Goal: Task Accomplishment & Management: Use online tool/utility

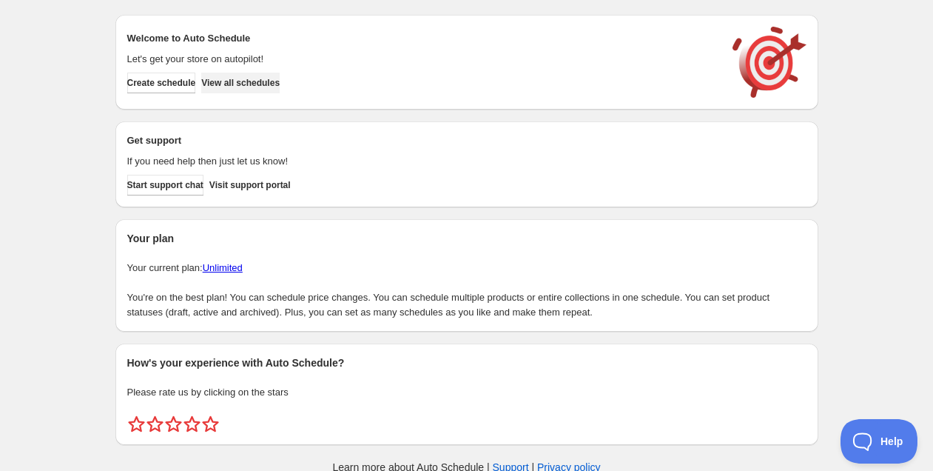
click at [243, 79] on span "View all schedules" at bounding box center [240, 83] width 78 height 12
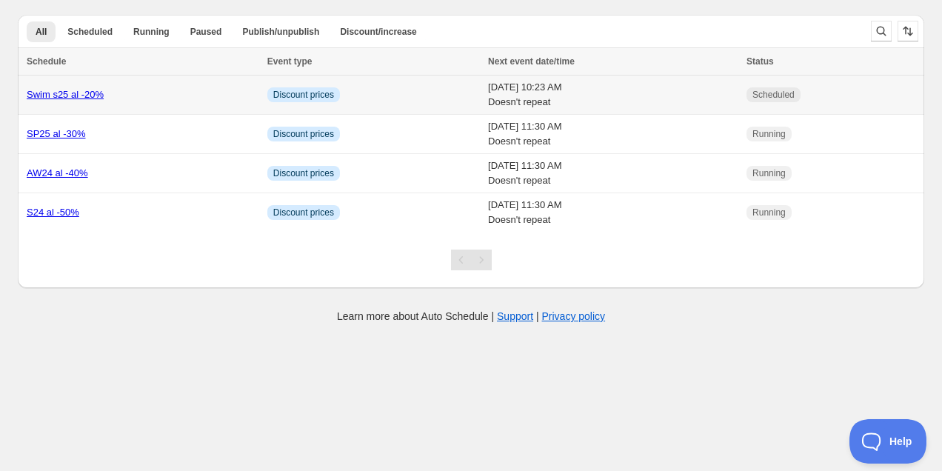
click at [71, 94] on link "Swim s25 al -20%" at bounding box center [65, 94] width 77 height 11
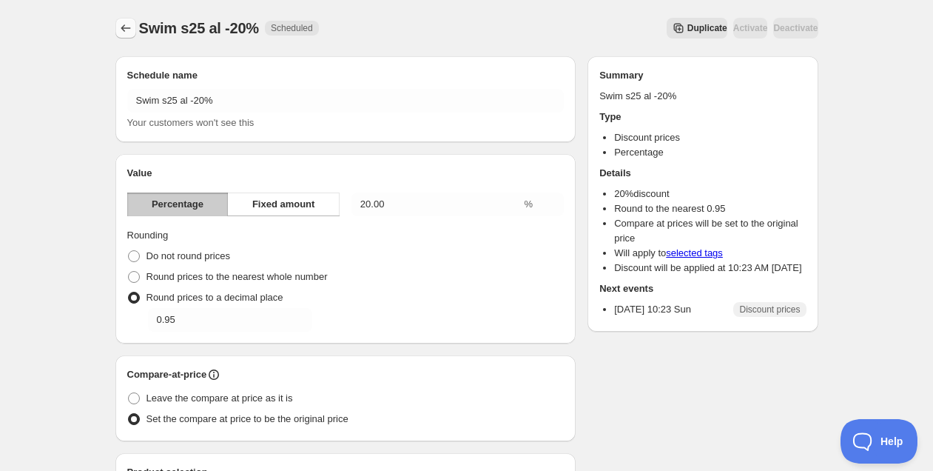
click at [126, 30] on icon "Schedules" at bounding box center [125, 28] width 15 height 15
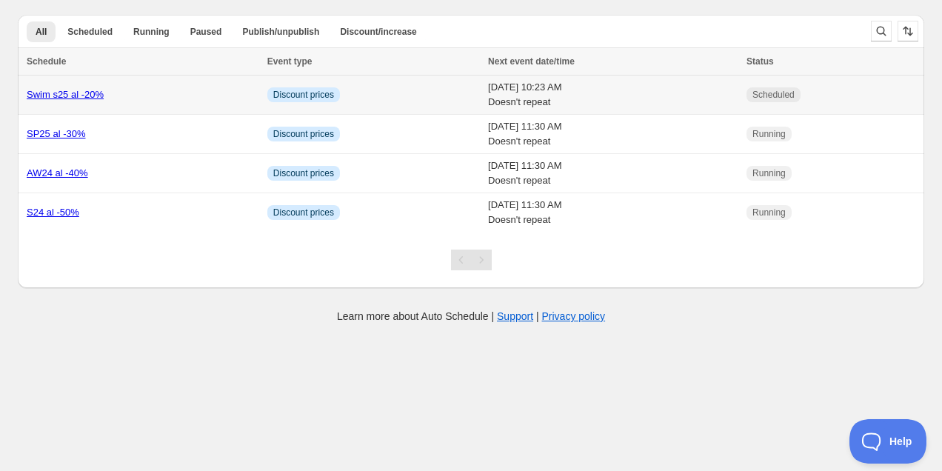
click at [90, 96] on link "Swim s25 al -20%" at bounding box center [65, 94] width 77 height 11
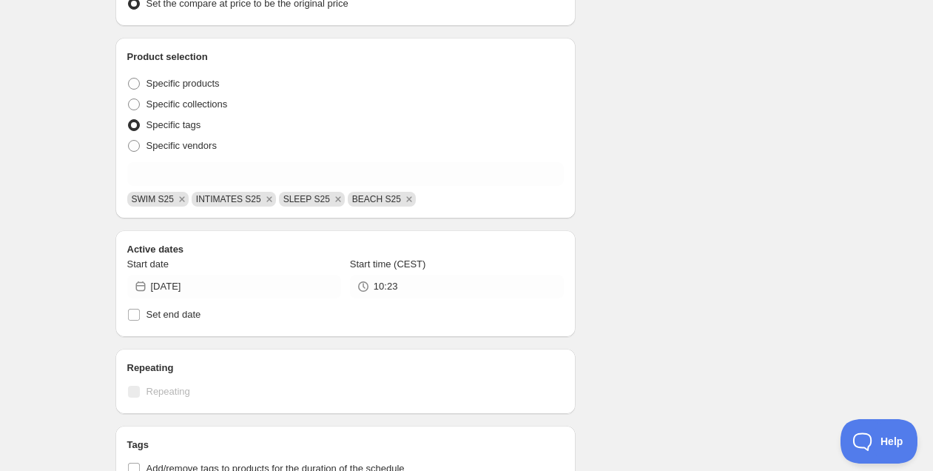
scroll to position [629, 0]
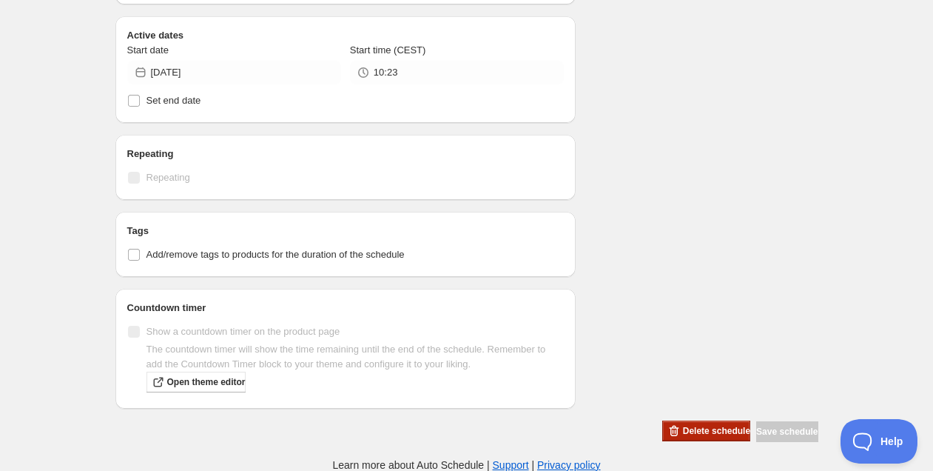
click at [683, 431] on span "Delete schedule" at bounding box center [716, 431] width 67 height 12
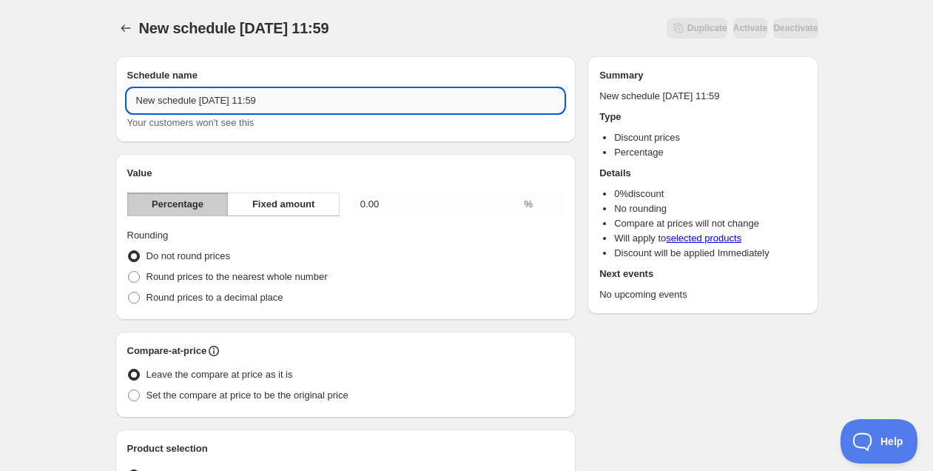
click at [207, 95] on input "New schedule Sep 09 2025 11:59" at bounding box center [345, 101] width 437 height 24
type input "S25 al 20%"
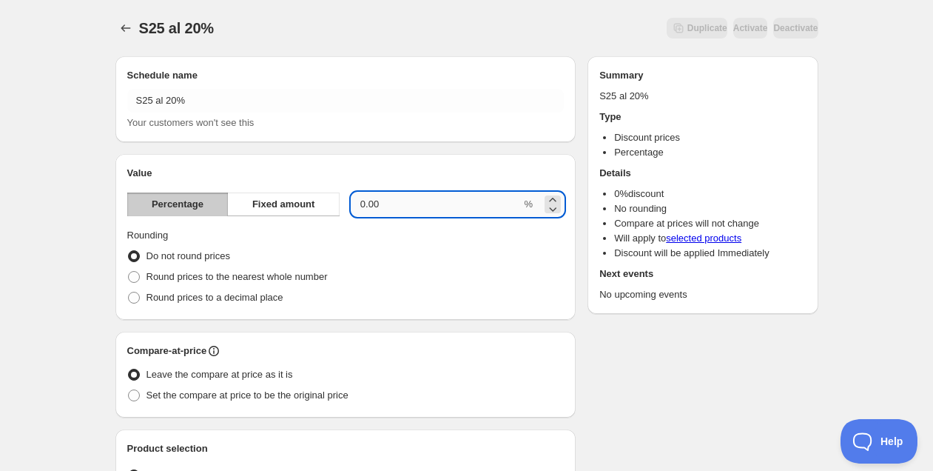
click at [431, 203] on input "0.00" at bounding box center [437, 204] width 170 height 24
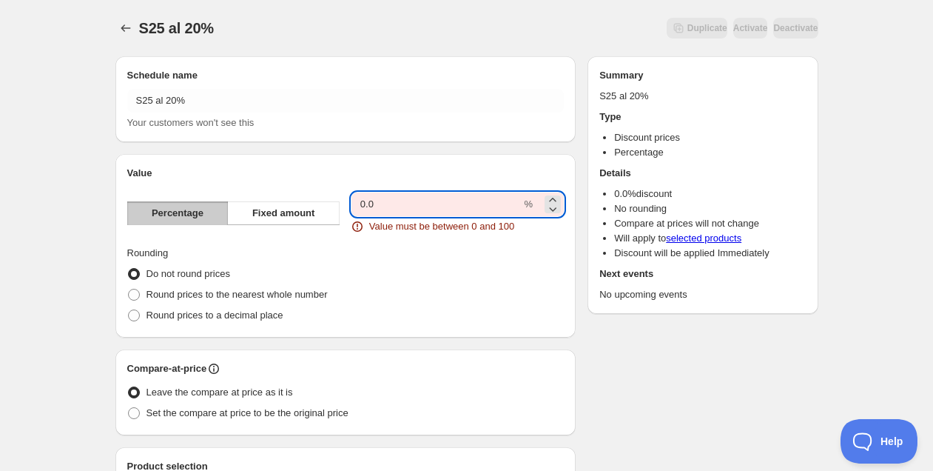
type input "0"
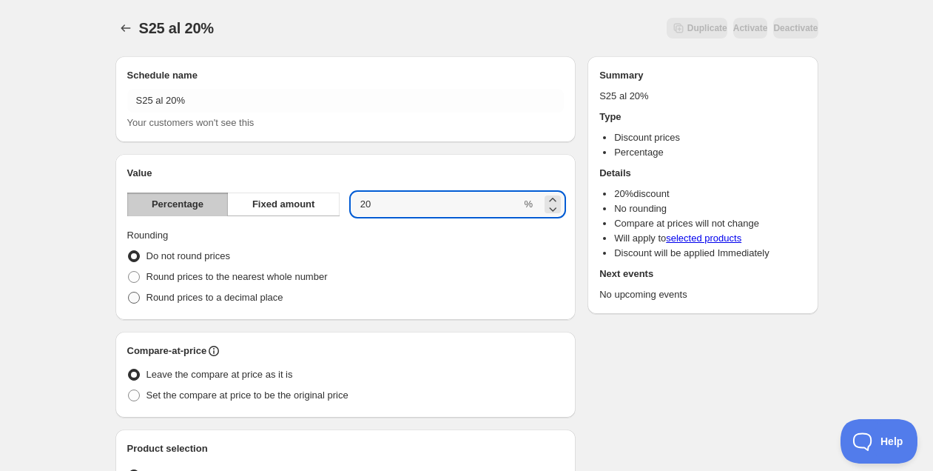
type input "20"
click at [284, 300] on span "Round prices to a decimal place" at bounding box center [215, 297] width 137 height 11
click at [129, 292] on input "Round prices to a decimal place" at bounding box center [128, 292] width 1 height 1
radio input "true"
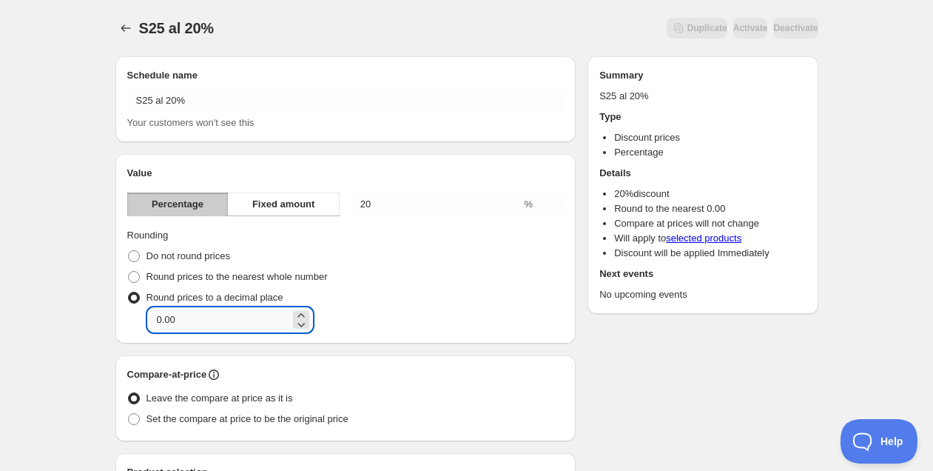
click at [216, 320] on input "0.00" at bounding box center [219, 320] width 142 height 24
type input "0.95"
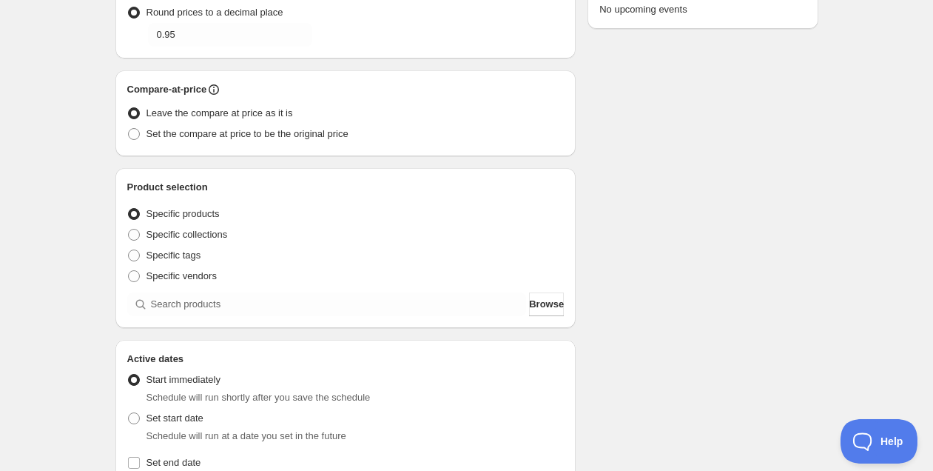
scroll to position [287, 0]
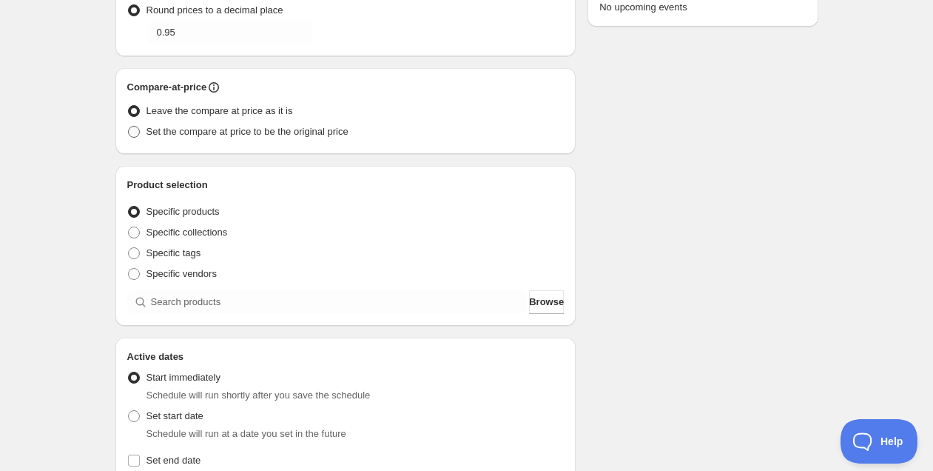
click at [264, 132] on span "Set the compare at price to be the original price" at bounding box center [248, 131] width 202 height 11
click at [129, 127] on input "Set the compare at price to be the original price" at bounding box center [128, 126] width 1 height 1
radio input "true"
click at [178, 249] on span "Specific tags" at bounding box center [174, 252] width 55 height 11
click at [129, 248] on input "Specific tags" at bounding box center [128, 247] width 1 height 1
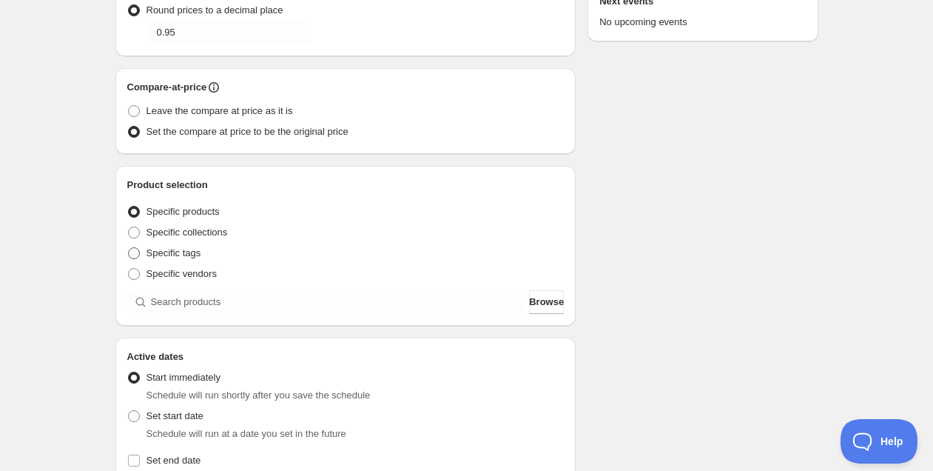
radio input "true"
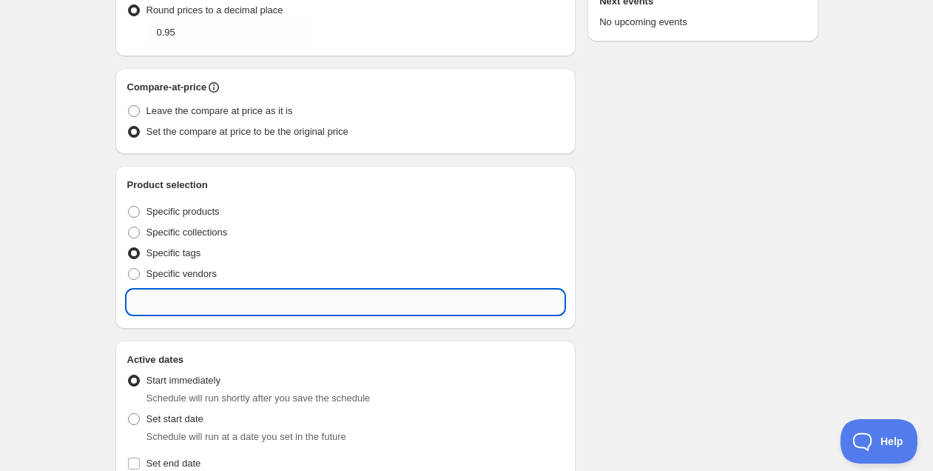
click at [217, 296] on input "text" at bounding box center [345, 302] width 437 height 24
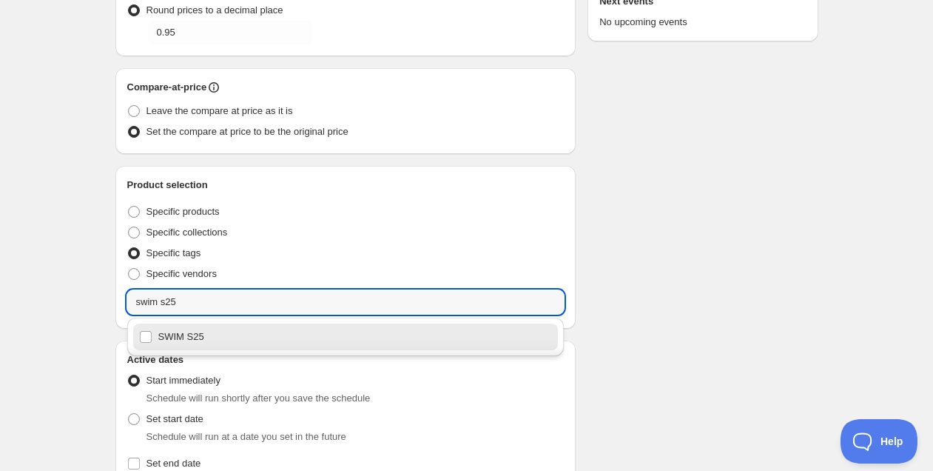
click at [198, 337] on div "SWIM S25" at bounding box center [346, 336] width 414 height 21
type input "SWIM S25"
checkbox input "true"
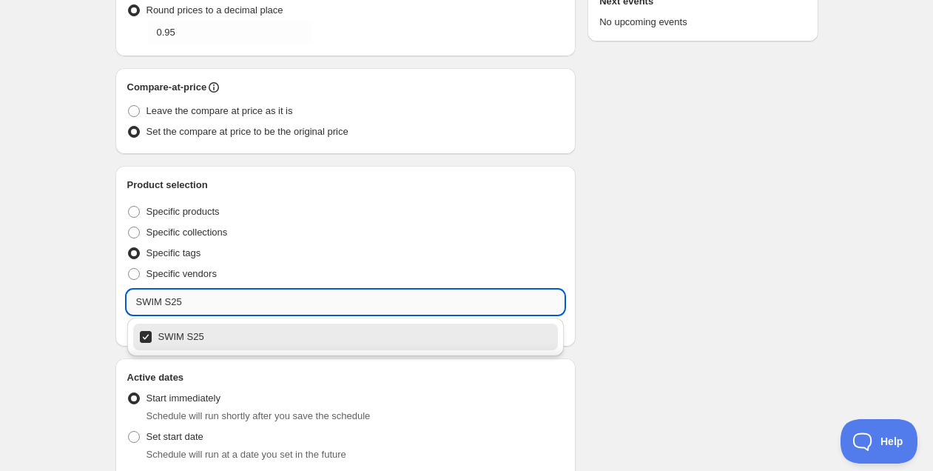
click at [195, 306] on input "SWIM S25" at bounding box center [345, 302] width 437 height 24
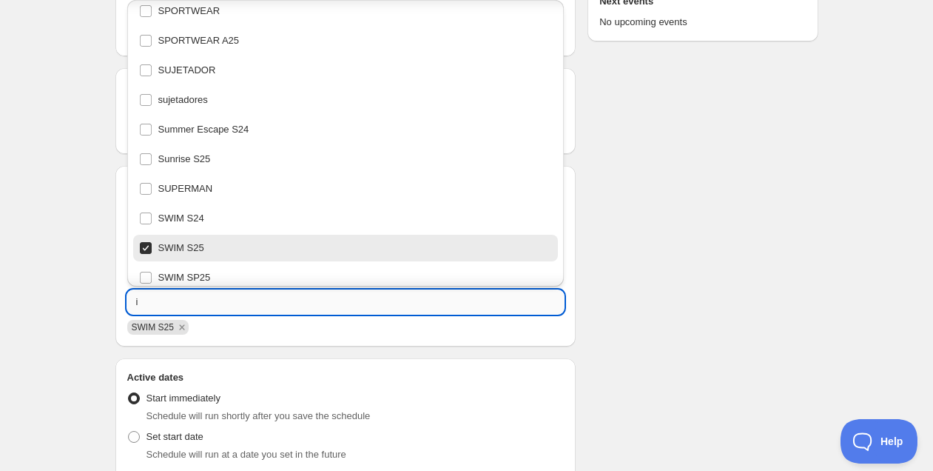
scroll to position [0, 0]
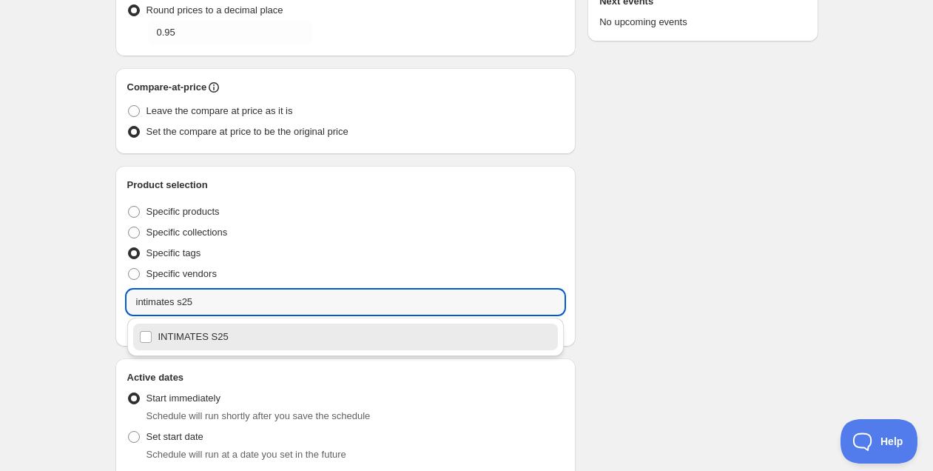
click at [175, 342] on div "INTIMATES S25" at bounding box center [346, 336] width 414 height 21
type input "INTIMATES S25"
checkbox input "true"
click at [231, 303] on input "INTIMATES S25" at bounding box center [345, 302] width 437 height 24
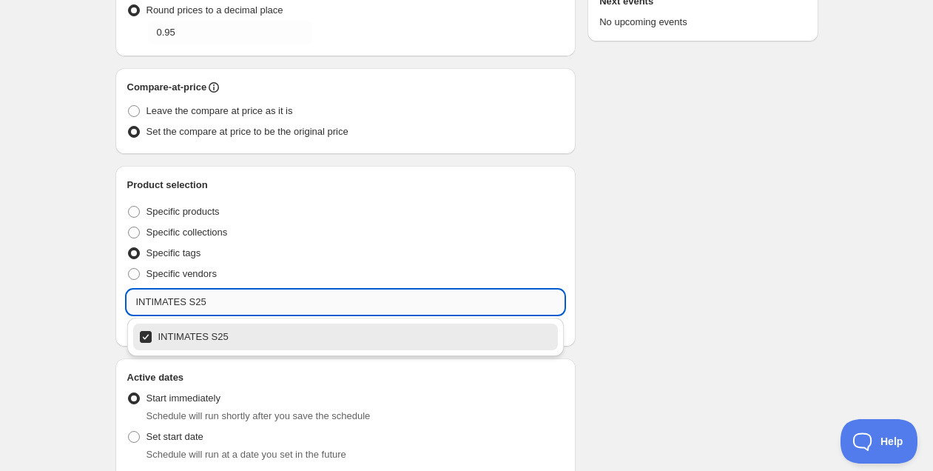
click at [231, 303] on input "INTIMATES S25" at bounding box center [345, 302] width 437 height 24
click at [218, 336] on div "SLEEP S25" at bounding box center [346, 336] width 414 height 21
type input "SLEEP S25"
checkbox input "true"
type input "SLEEP S25"
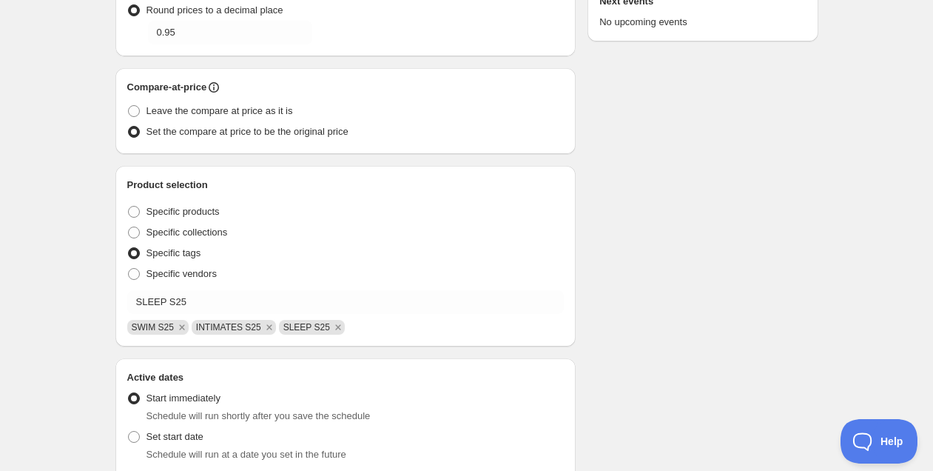
click at [648, 309] on div "Schedule name S25 al 20% Your customers won't see this Value Percentage Fixed a…" at bounding box center [461, 290] width 715 height 1066
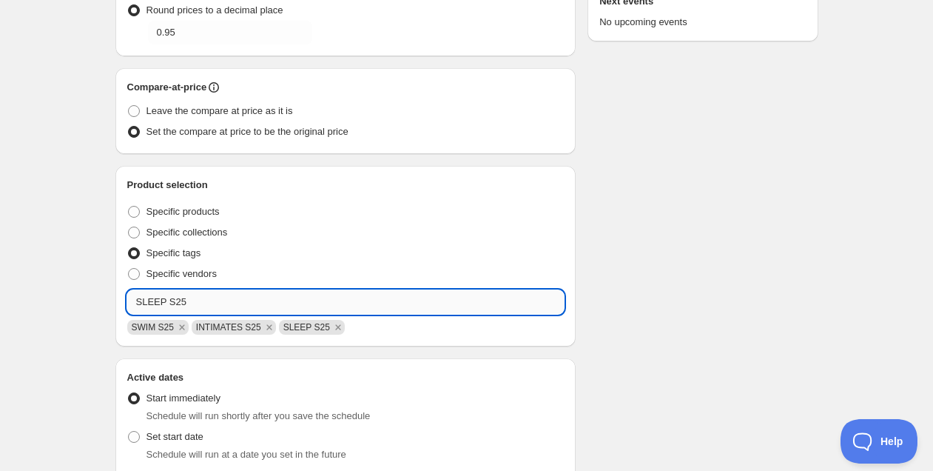
click at [194, 298] on input "SLEEP S25" at bounding box center [345, 302] width 437 height 24
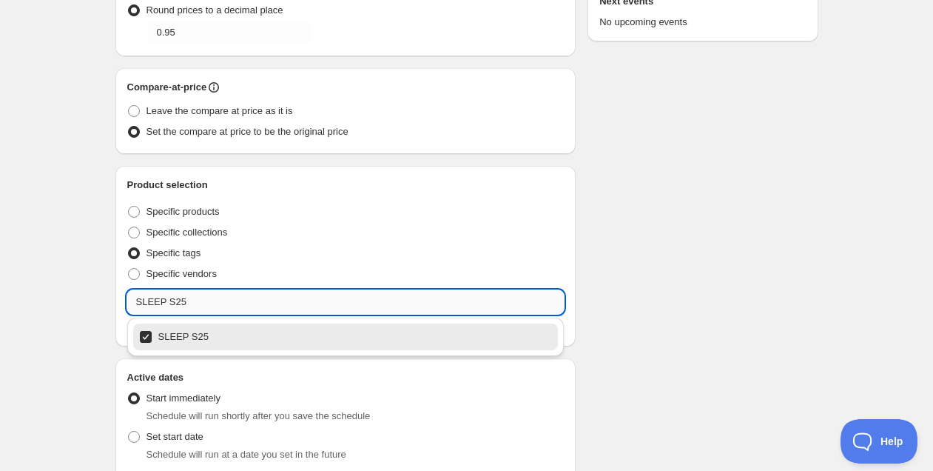
click at [194, 298] on input "SLEEP S25" at bounding box center [345, 302] width 437 height 24
click at [178, 338] on div "BEACH S25" at bounding box center [346, 336] width 414 height 21
type input "BEACH S25"
checkbox input "true"
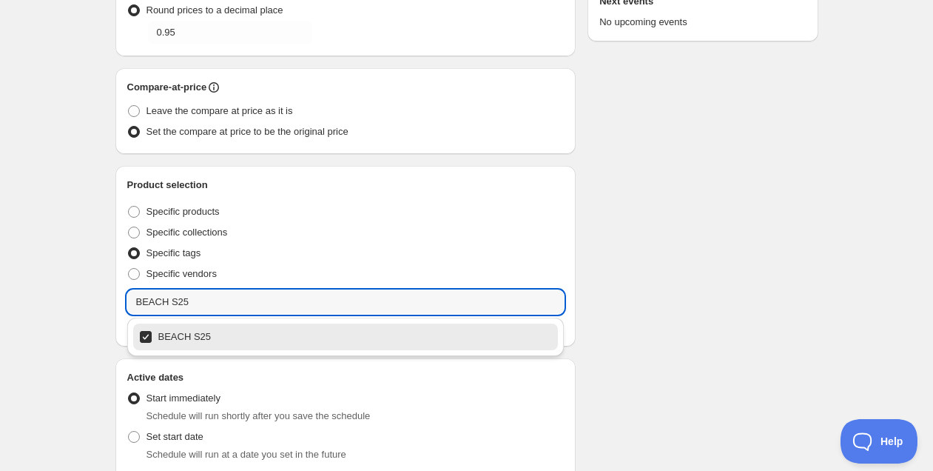
type input "BEACH S25"
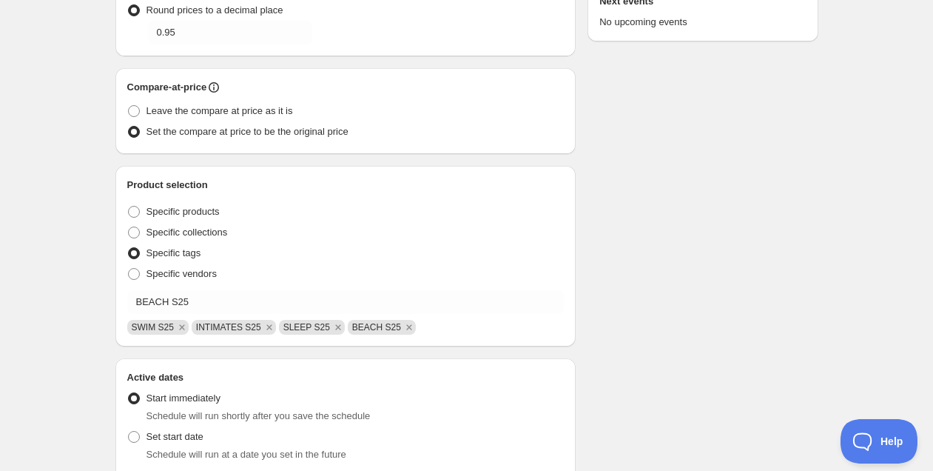
click at [652, 322] on div "Schedule name S25 al 20% Your customers won't see this Value Percentage Fixed a…" at bounding box center [461, 290] width 715 height 1066
click at [720, 278] on div "Schedule name S25 al 20% Your customers won't see this Value Percentage Fixed a…" at bounding box center [461, 290] width 715 height 1066
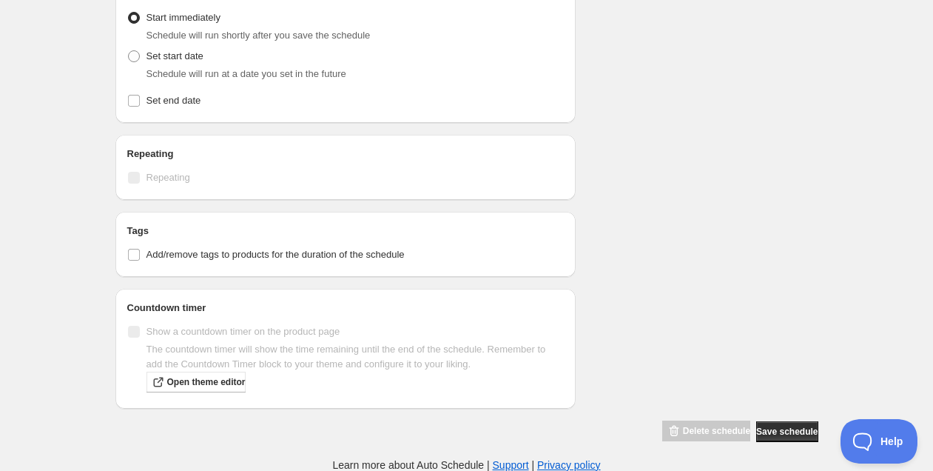
scroll to position [543, 0]
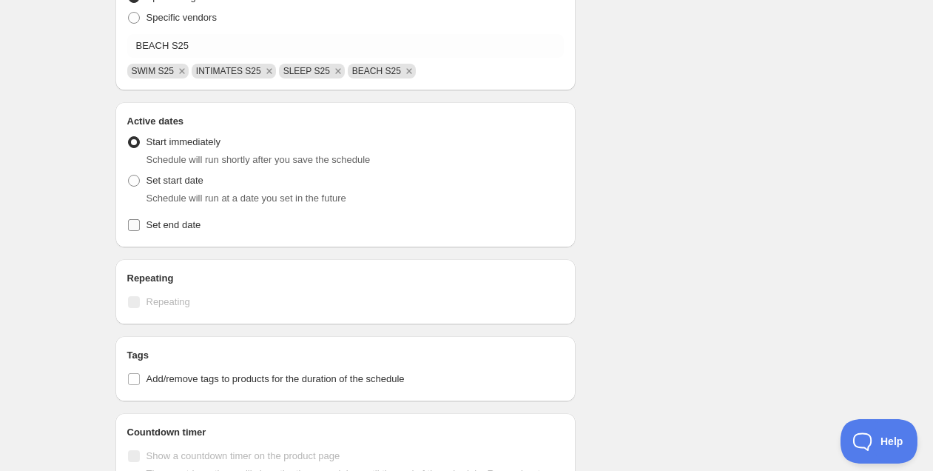
click at [178, 229] on span "Set end date" at bounding box center [174, 224] width 55 height 11
click at [140, 229] on input "Set end date" at bounding box center [134, 225] width 12 height 12
checkbox input "true"
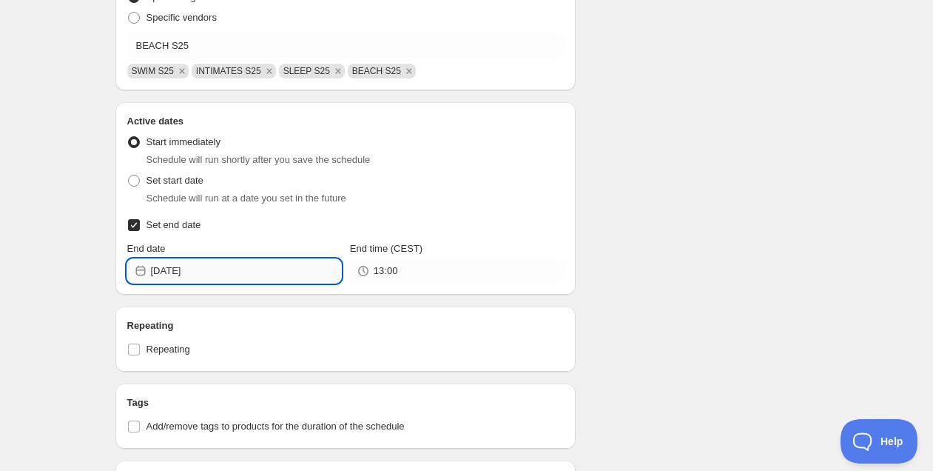
click at [235, 266] on input "2025-09-09" at bounding box center [246, 271] width 190 height 24
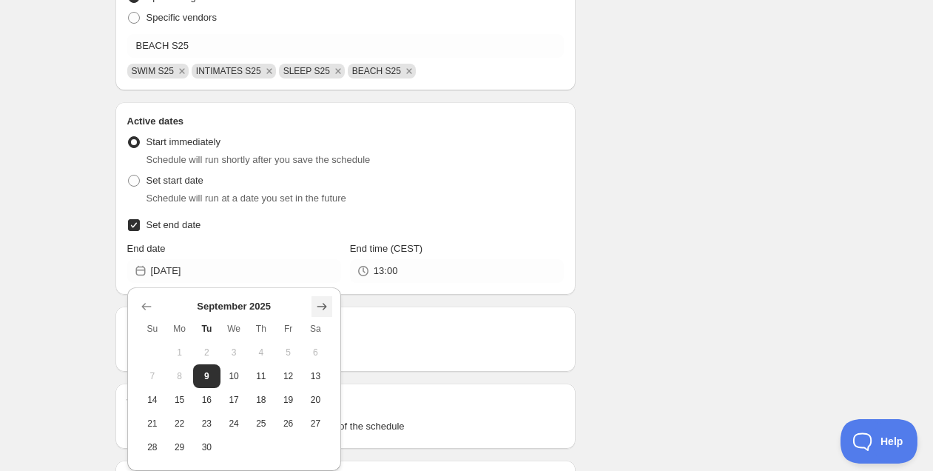
click at [313, 300] on button "Show next month, October 2025" at bounding box center [322, 306] width 21 height 21
click at [314, 300] on button "Show next month, October 2025" at bounding box center [322, 306] width 21 height 21
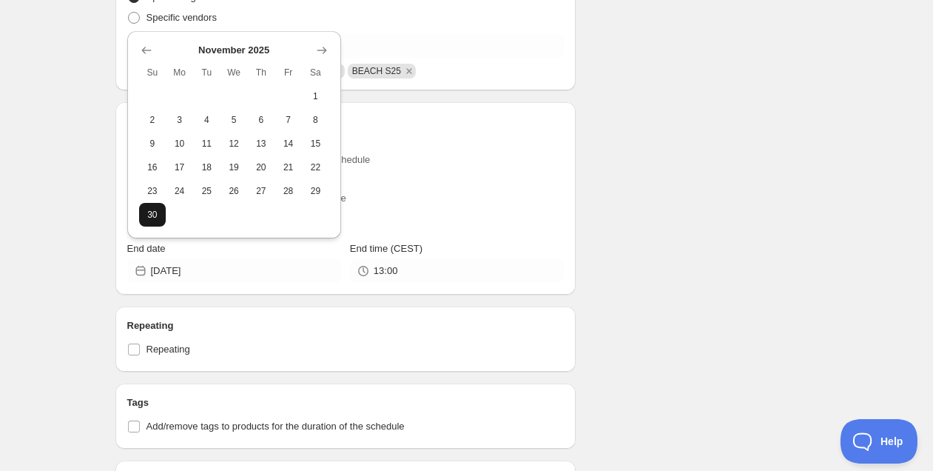
click at [161, 215] on button "30" at bounding box center [152, 215] width 27 height 24
type input "2025-11-30"
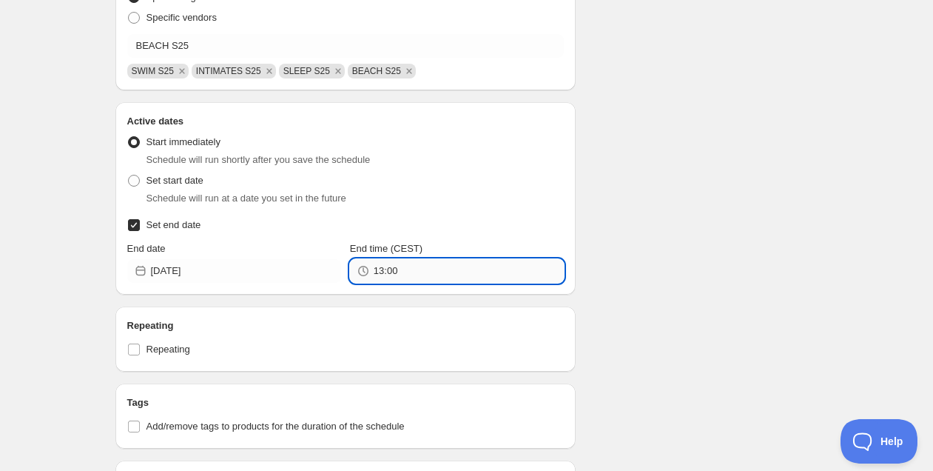
click at [438, 266] on input "13:00" at bounding box center [469, 271] width 190 height 24
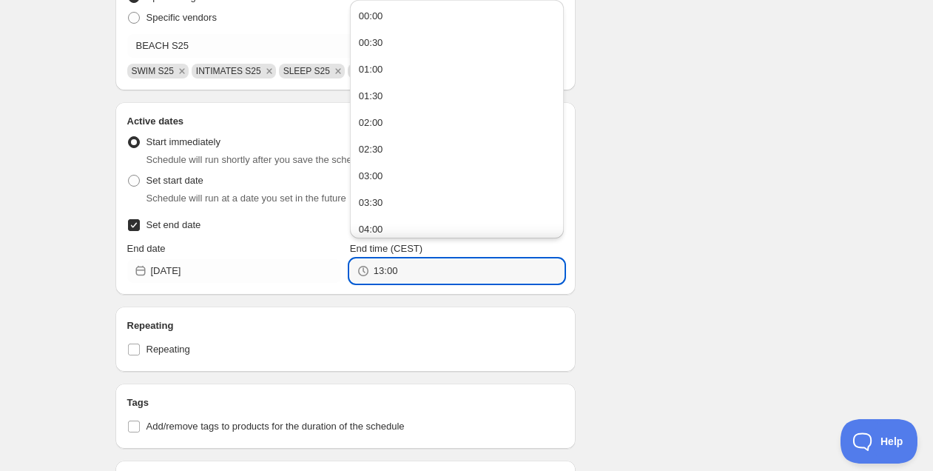
click at [660, 265] on div "Schedule name S25 al 20% Your customers won't see this Value Percentage Fixed a…" at bounding box center [461, 57] width 715 height 1113
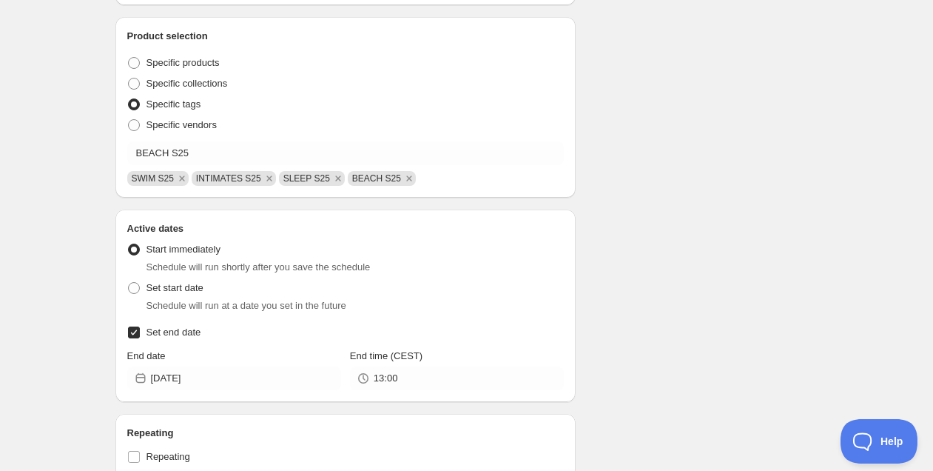
scroll to position [369, 0]
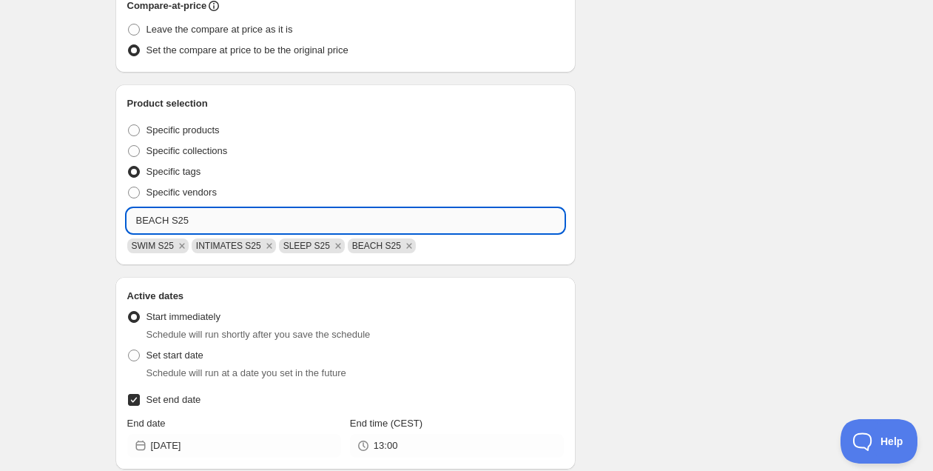
click at [217, 221] on input "BEACH S25" at bounding box center [345, 221] width 437 height 24
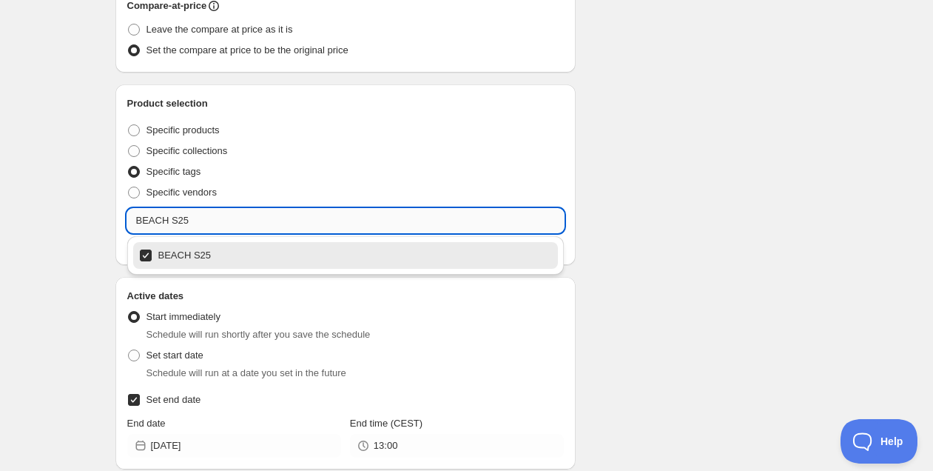
click at [217, 221] on input "BEACH S25" at bounding box center [345, 221] width 437 height 24
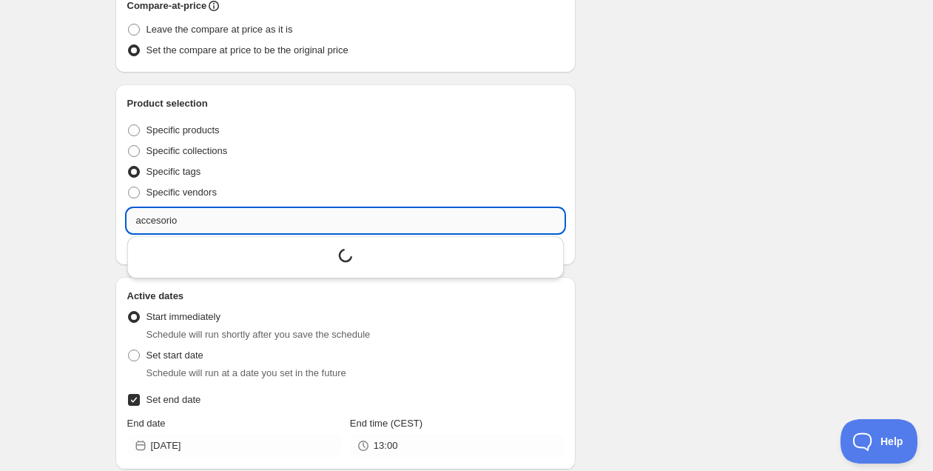
type input "accesorios"
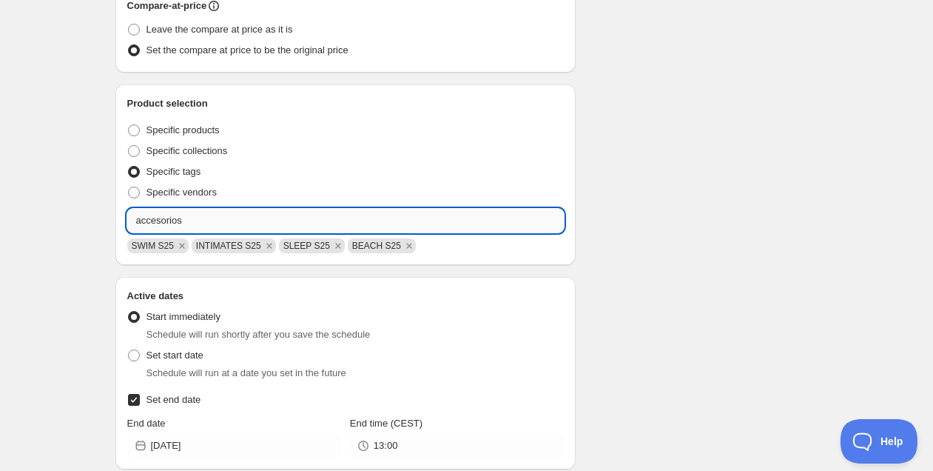
click at [193, 223] on input "accesorios" at bounding box center [345, 221] width 437 height 24
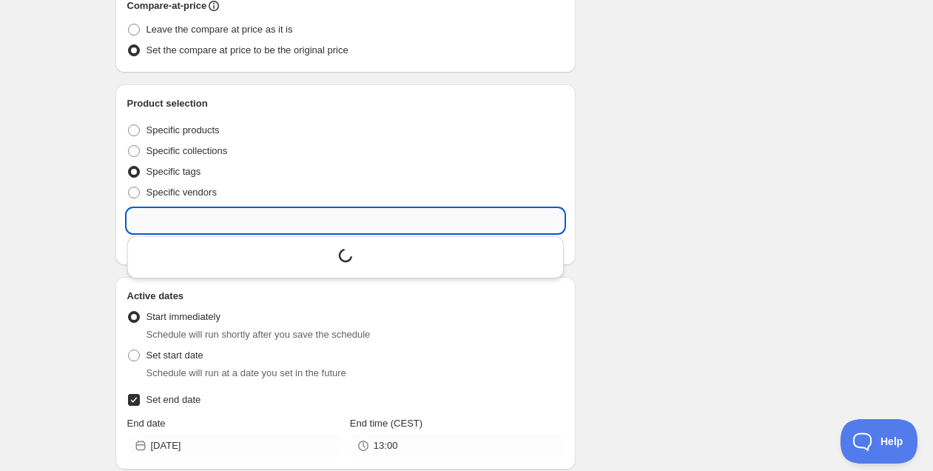
scroll to position [830, 0]
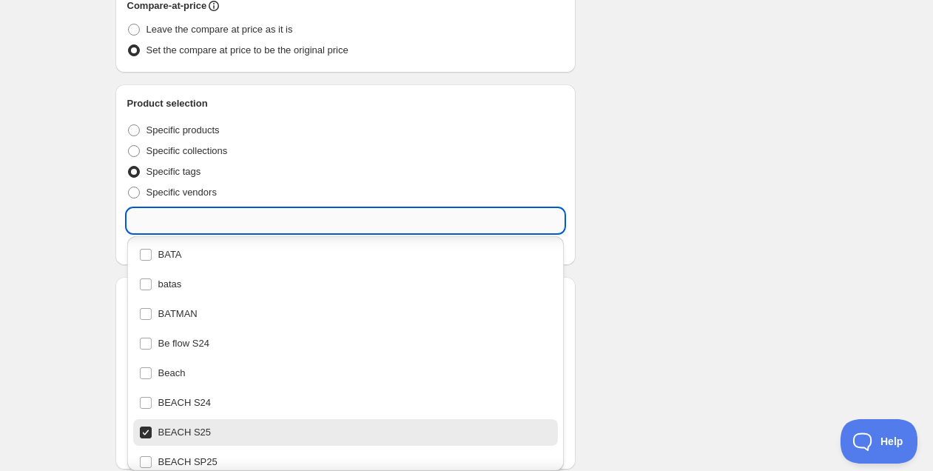
paste input "accesorios"
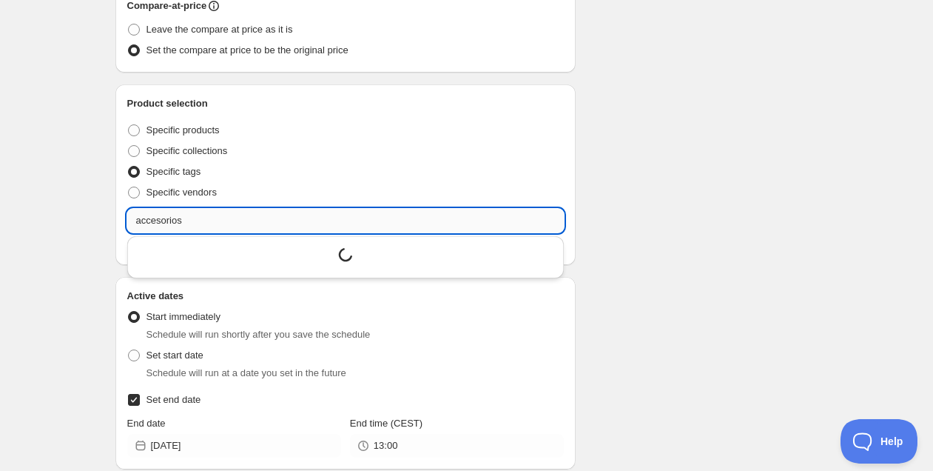
scroll to position [0, 0]
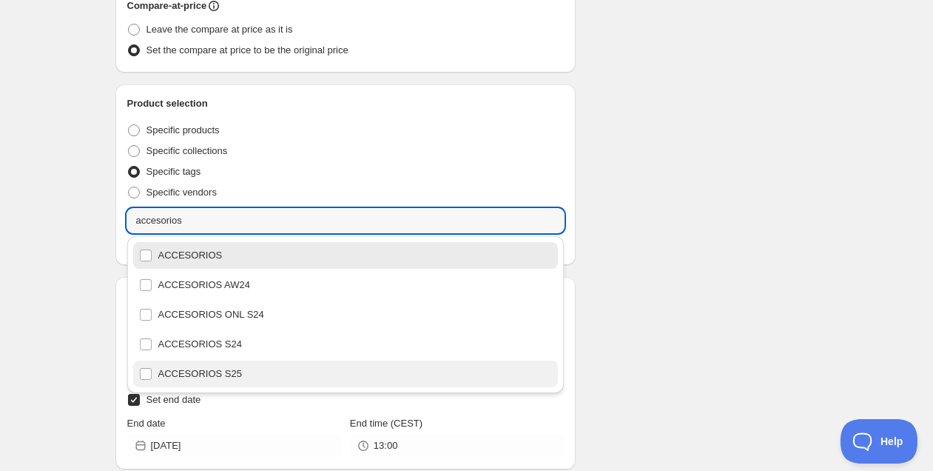
click at [245, 366] on div "ACCESORIOS S25" at bounding box center [346, 373] width 414 height 21
type input "ACCESORIOS S25"
checkbox input "true"
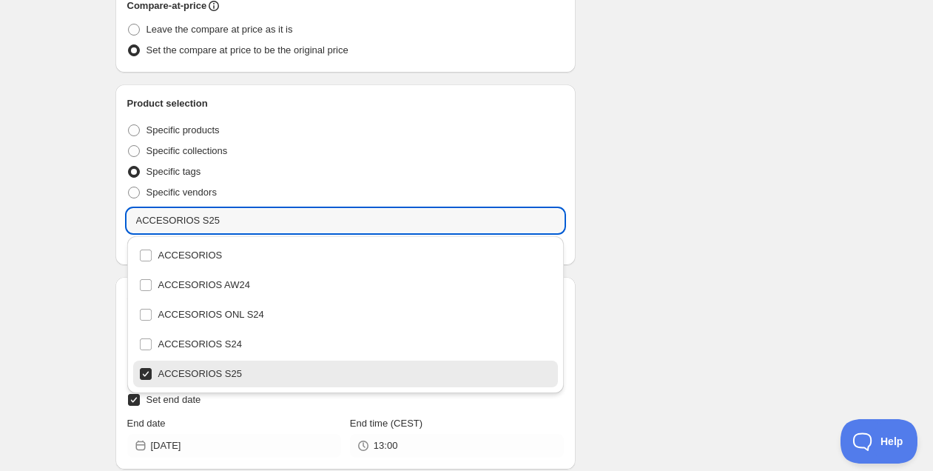
type input "ACCESORIOS S25"
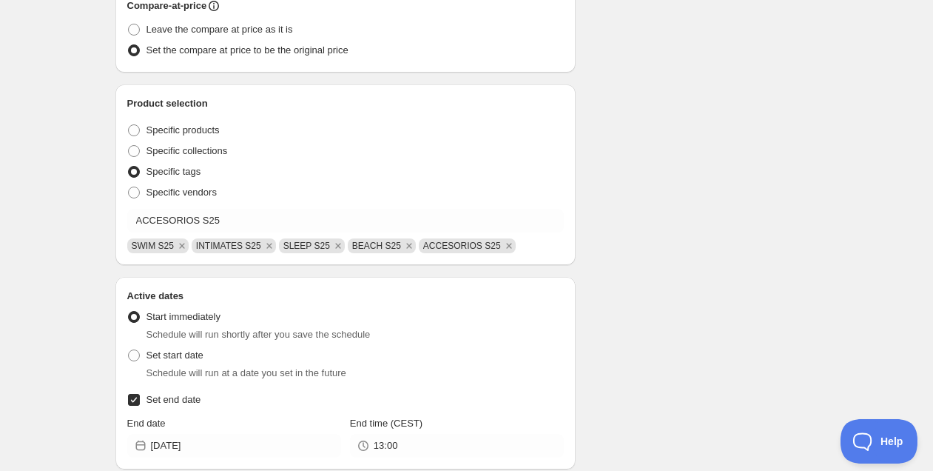
click at [688, 295] on div "Schedule name S25 al 20% Your customers won't see this Value Percentage Fixed a…" at bounding box center [461, 232] width 715 height 1113
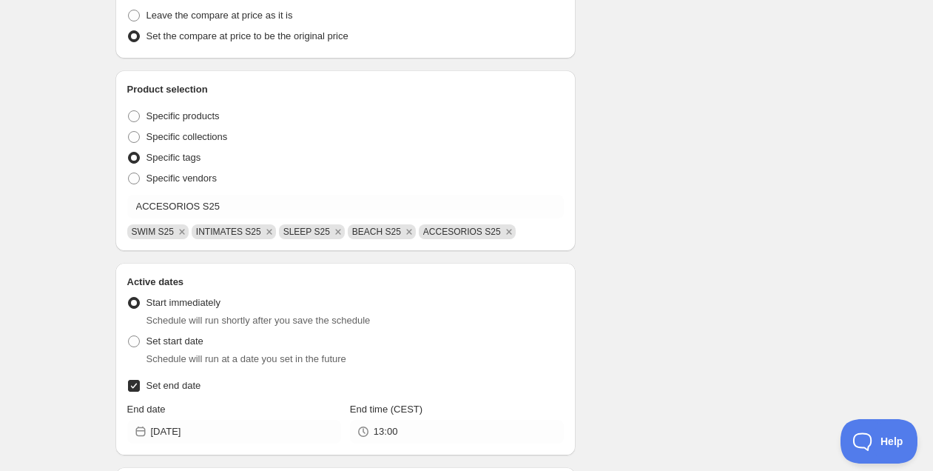
scroll to position [715, 0]
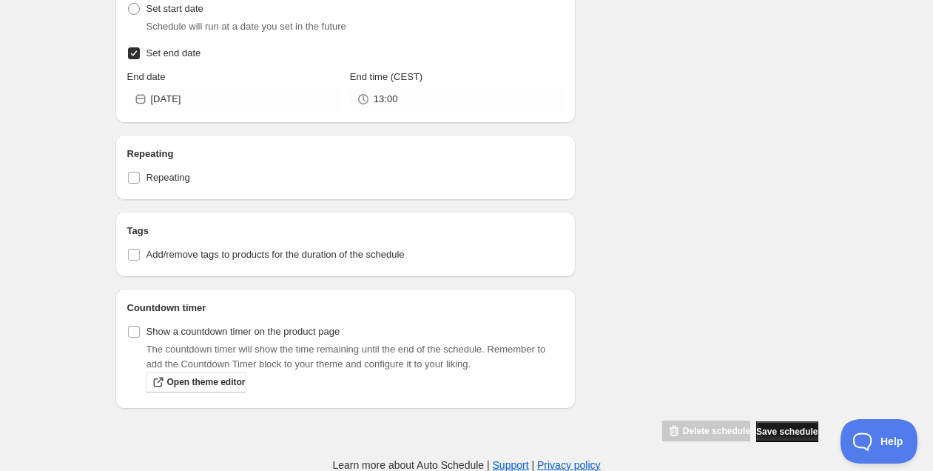
click at [772, 430] on span "Save schedule" at bounding box center [787, 432] width 61 height 12
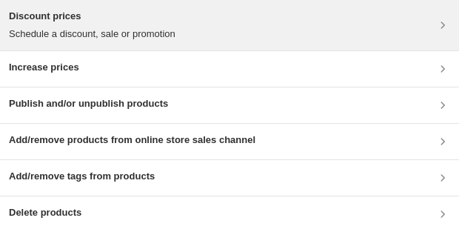
click at [61, 30] on p "Schedule a discount, sale or promotion" at bounding box center [92, 34] width 167 height 15
